Goal: Task Accomplishment & Management: Manage account settings

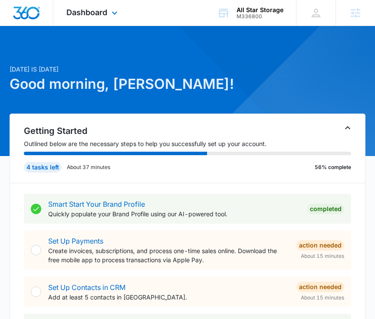
click at [84, 17] on div "Dashboard Apps Reputation Websites Forms CRM Email Social Shop Content Ads Inte…" at bounding box center [92, 13] width 79 height 26
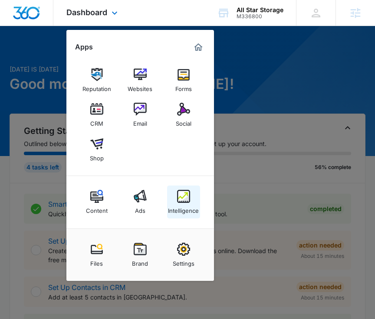
click at [181, 197] on img at bounding box center [183, 196] width 13 height 13
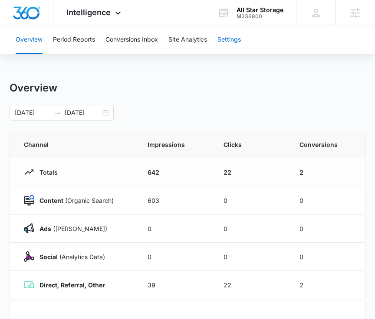
click at [224, 47] on button "Settings" at bounding box center [228, 40] width 23 height 28
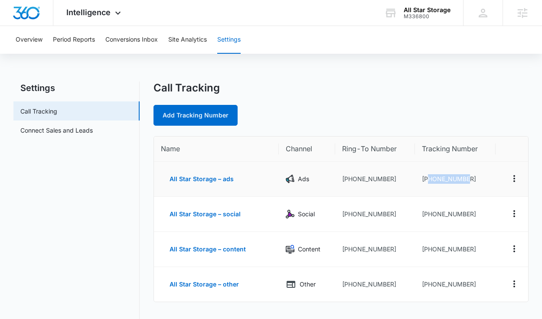
drag, startPoint x: 472, startPoint y: 180, endPoint x: 428, endPoint y: 180, distance: 44.7
click at [381, 180] on td "[PHONE_NUMBER]" at bounding box center [455, 179] width 81 height 35
copy td "8018827860"
